Goal: Information Seeking & Learning: Learn about a topic

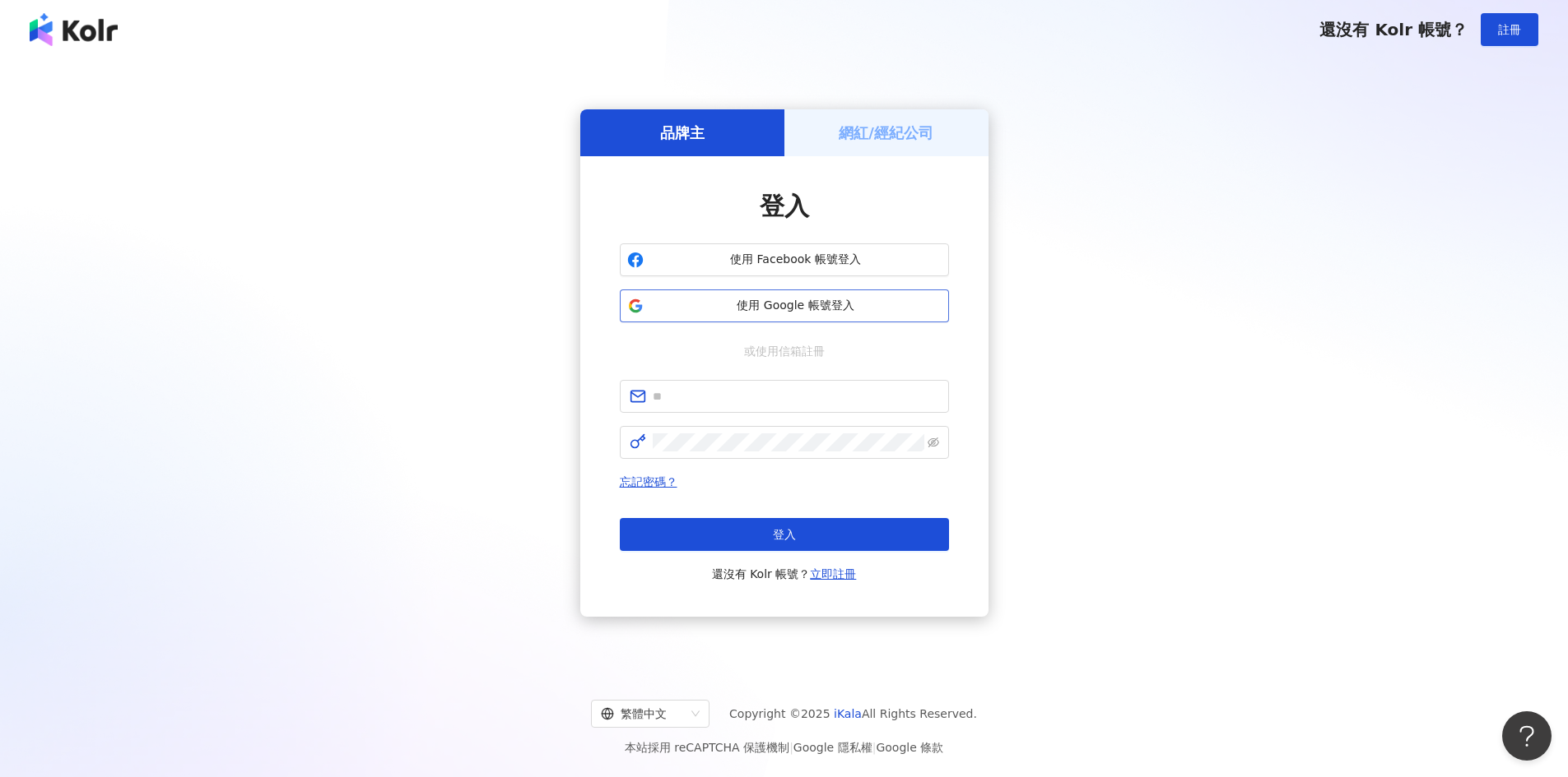
click at [783, 310] on span "使用 Google 帳號登入" at bounding box center [796, 306] width 291 height 16
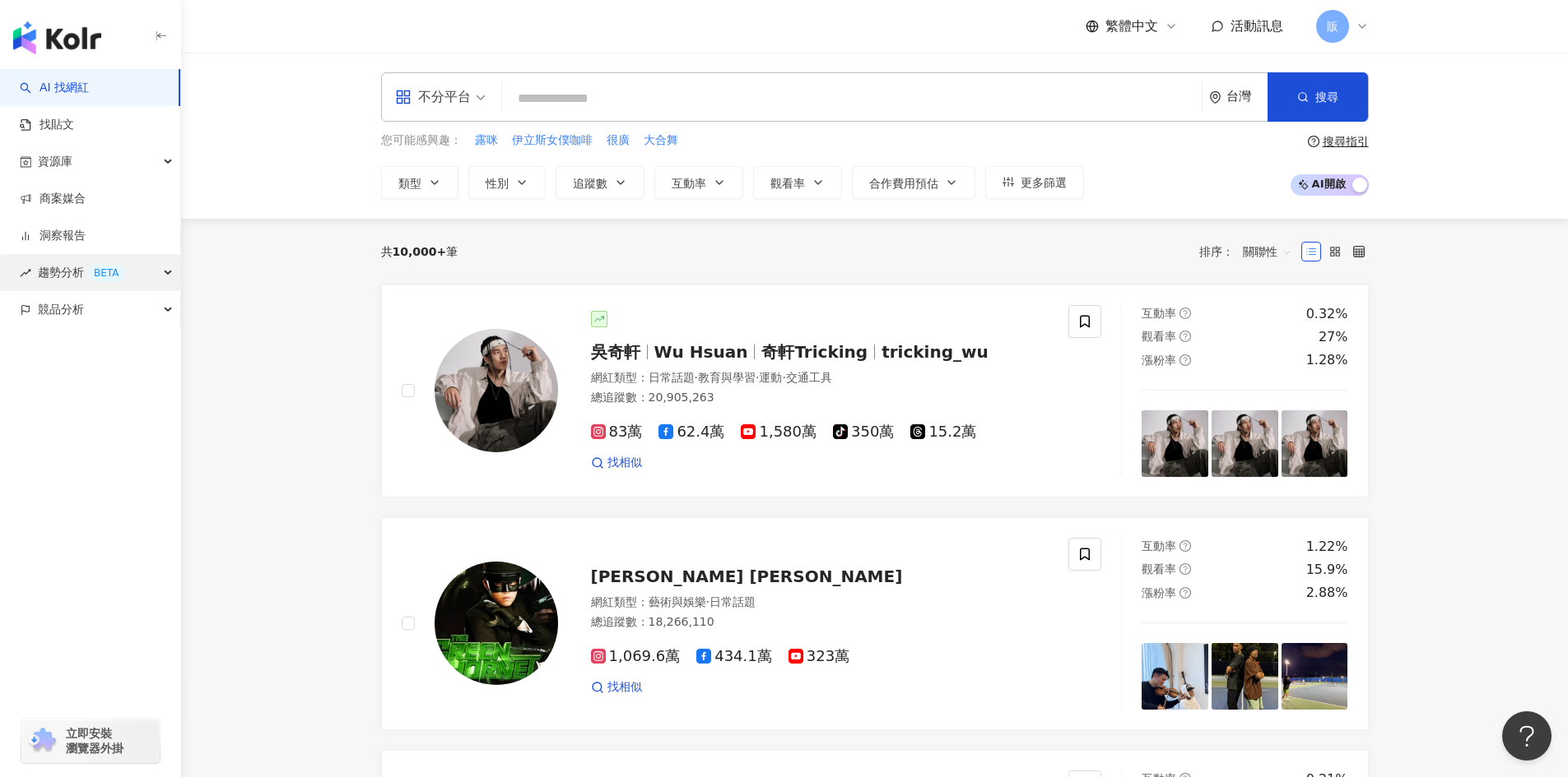
click at [71, 283] on span "趨勢分析 BETA" at bounding box center [81, 272] width 87 height 37
click at [79, 305] on link "Hashtag 排行" at bounding box center [77, 310] width 75 height 16
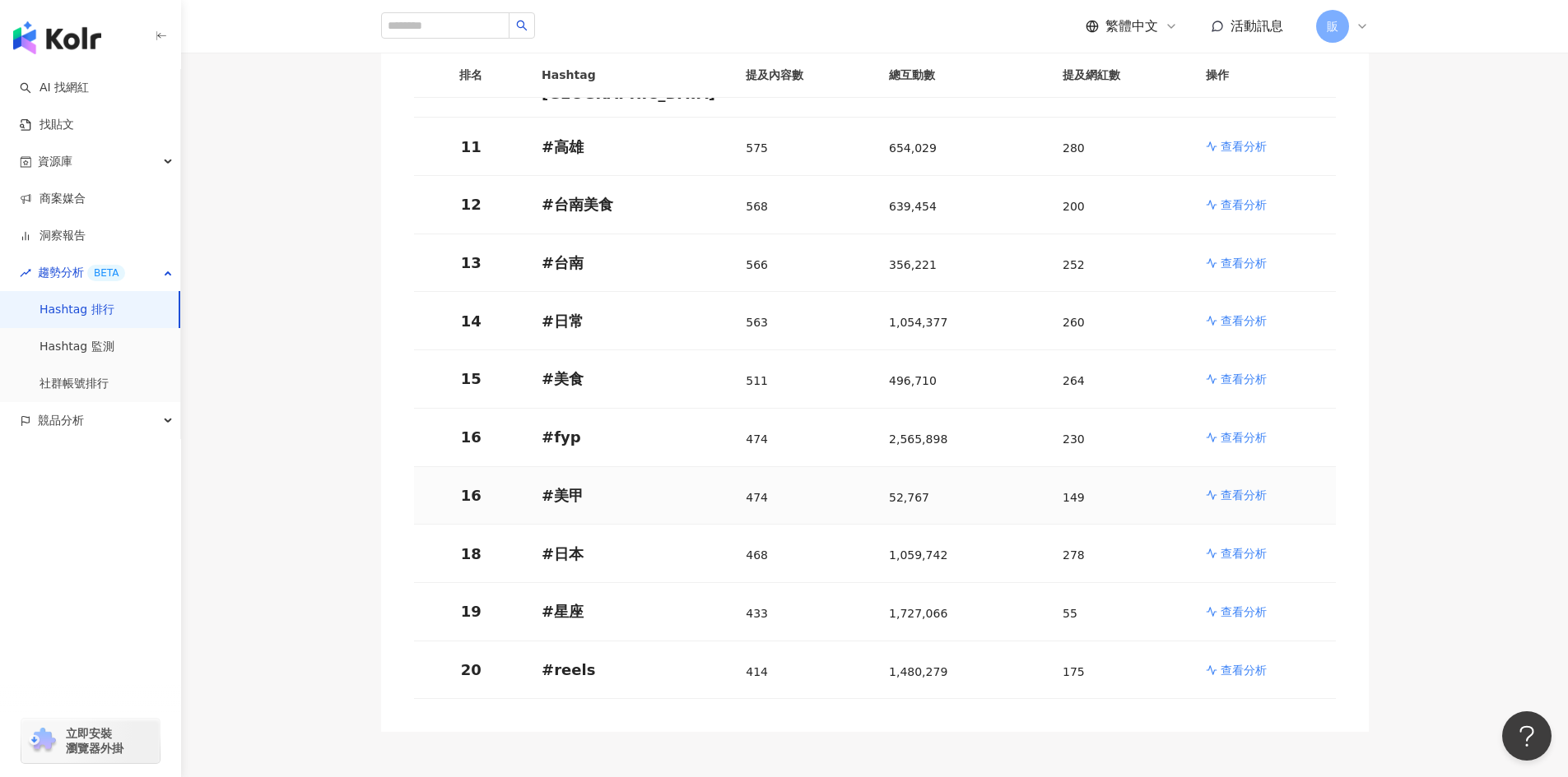
scroll to position [822, 0]
